Goal: Information Seeking & Learning: Learn about a topic

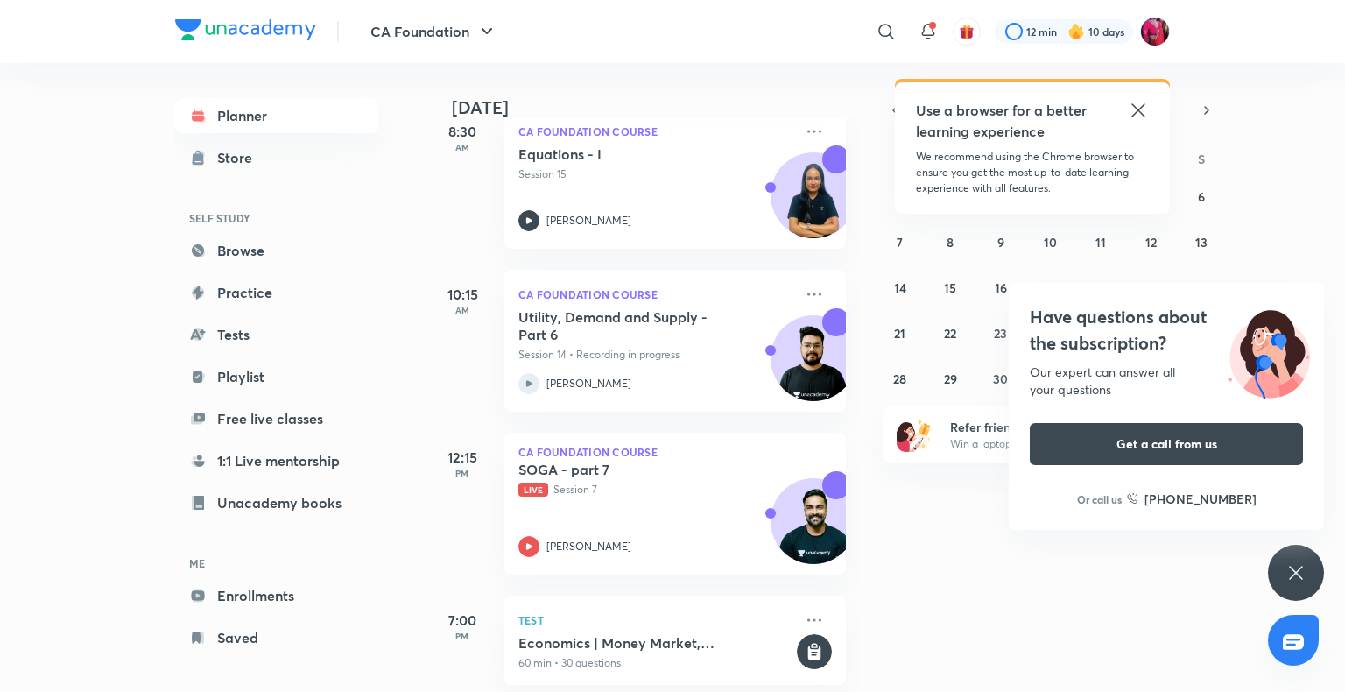
scroll to position [139, 0]
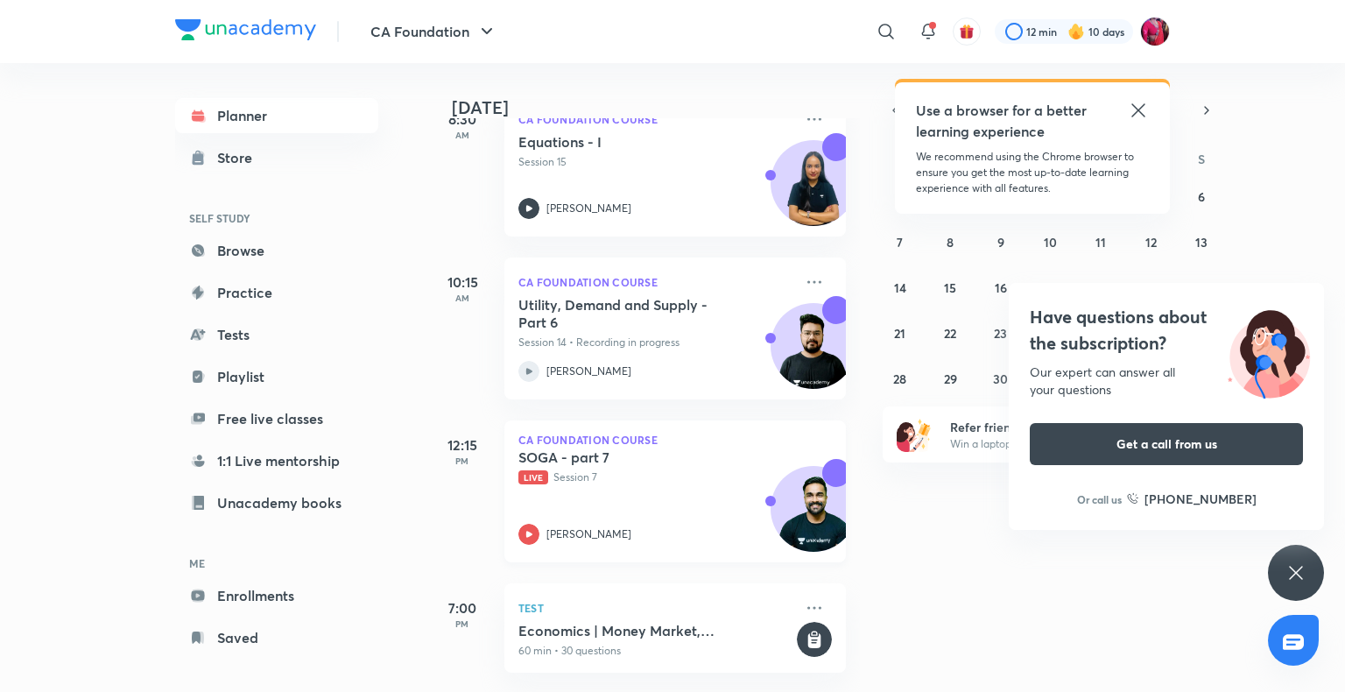
click at [548, 469] on p "Live Session 7" at bounding box center [655, 477] width 275 height 16
click at [529, 531] on icon at bounding box center [529, 534] width 6 height 6
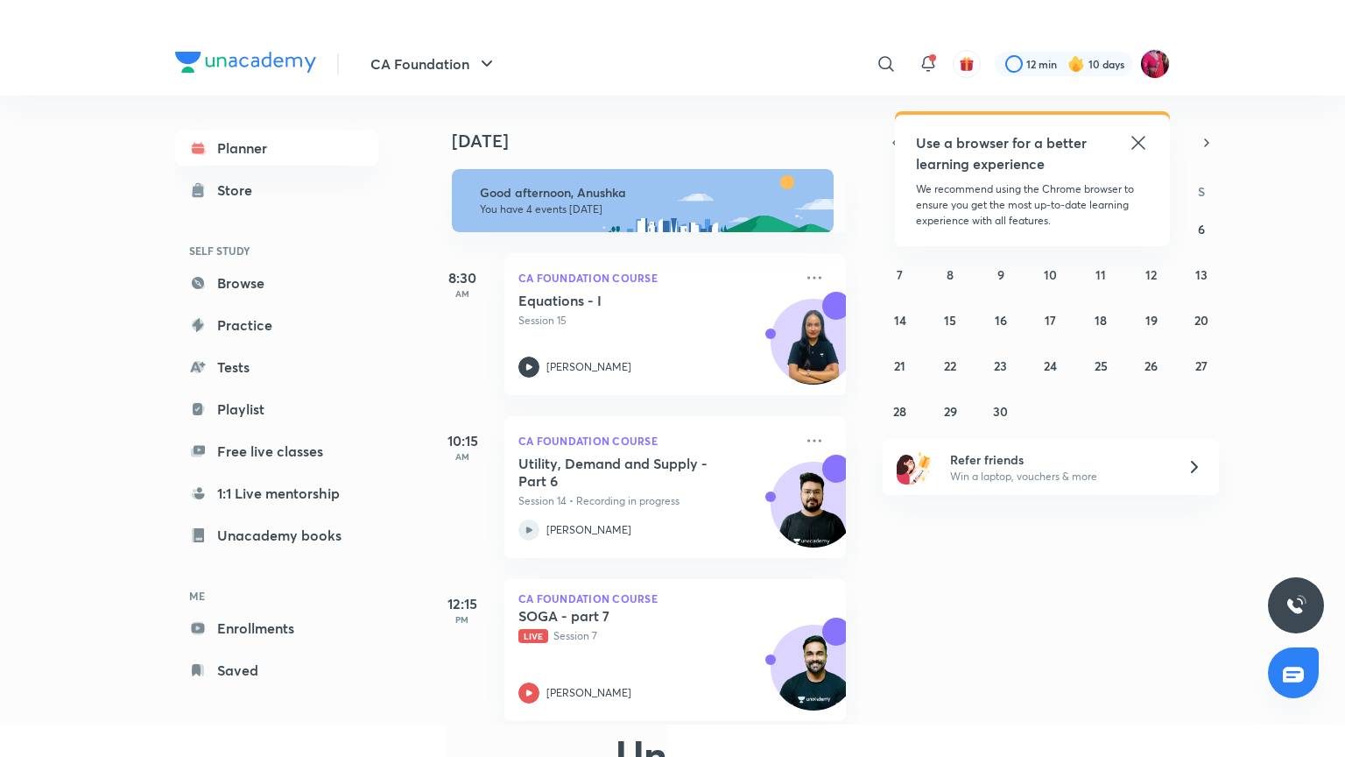
scroll to position [139, 0]
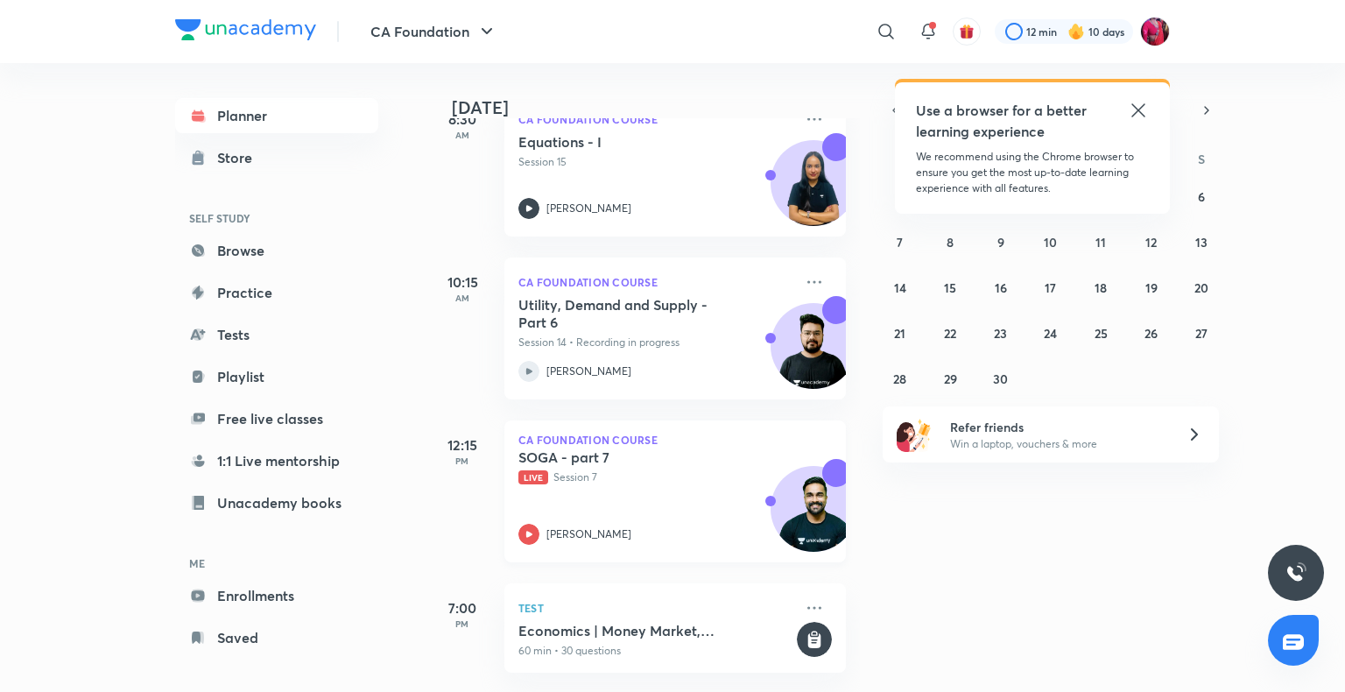
click at [567, 487] on div "SOGA - part 7 Live Session 7 [PERSON_NAME]" at bounding box center [655, 496] width 275 height 96
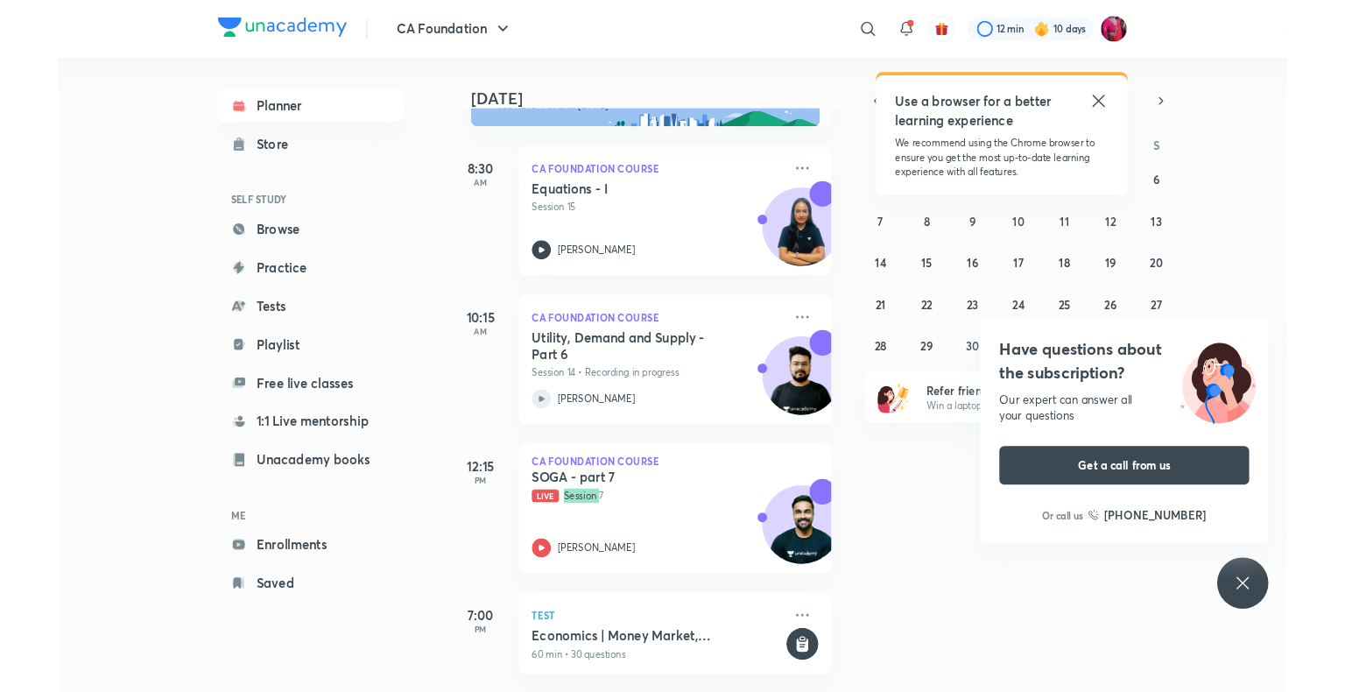
scroll to position [74, 0]
